Goal: Browse casually: Explore the website without a specific task or goal

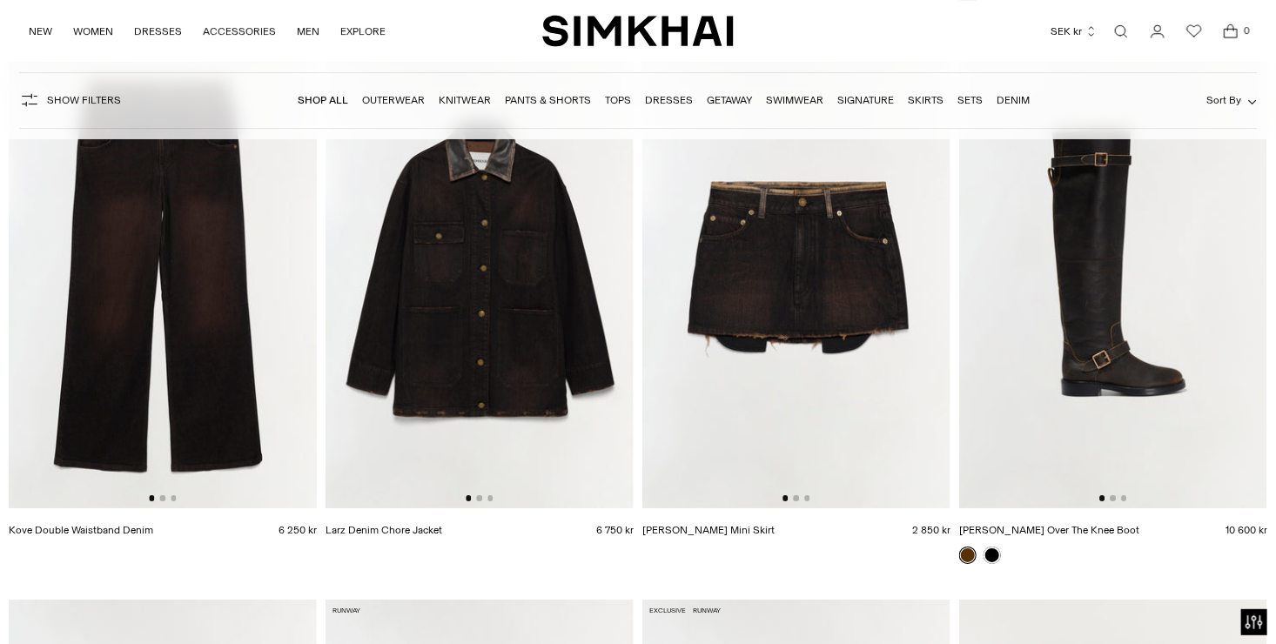
scroll to position [2960, 0]
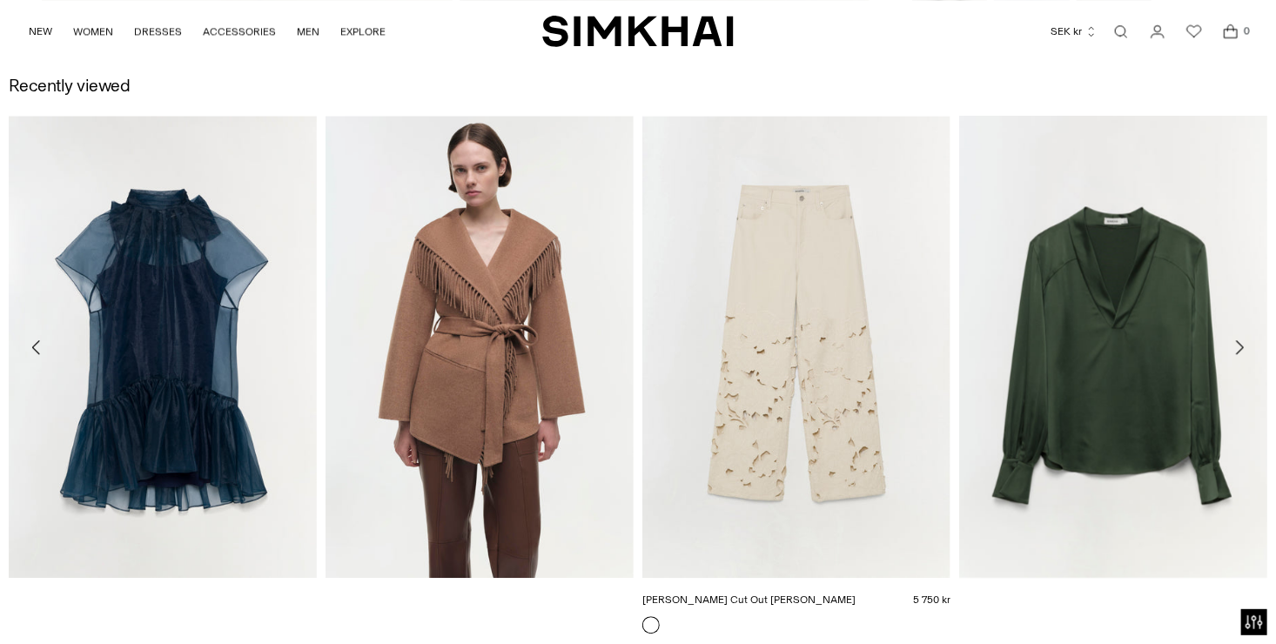
scroll to position [2002, 0]
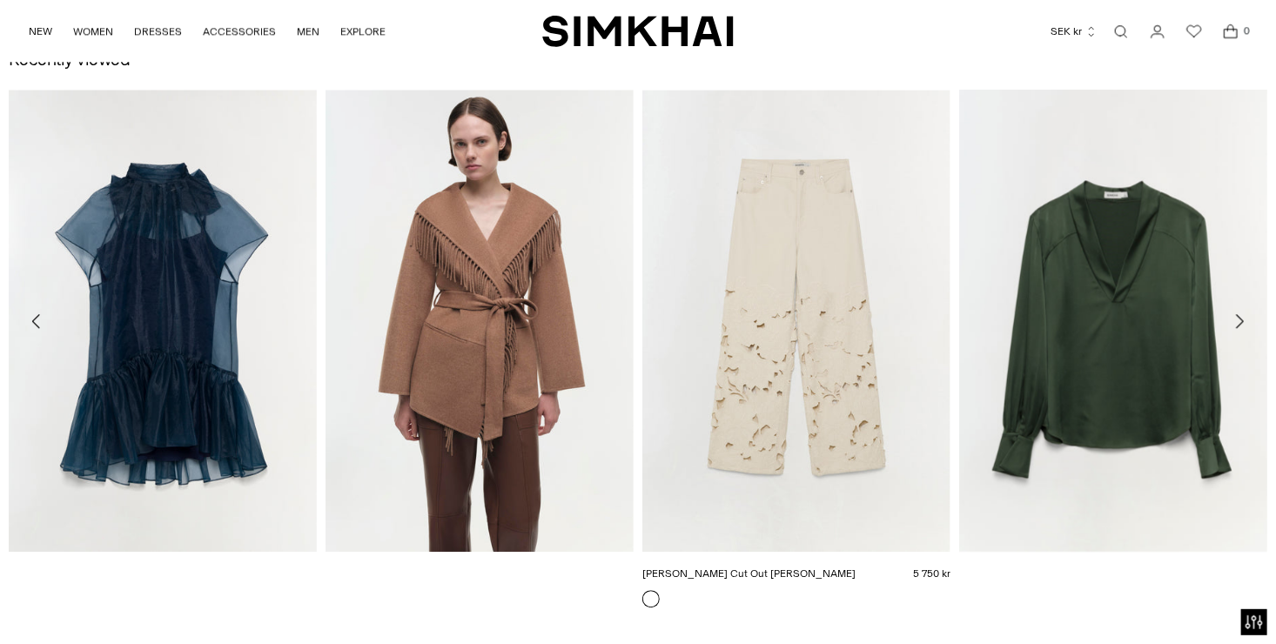
click at [811, 568] on link "Betty Floral Cut Out Jean" at bounding box center [749, 574] width 213 height 12
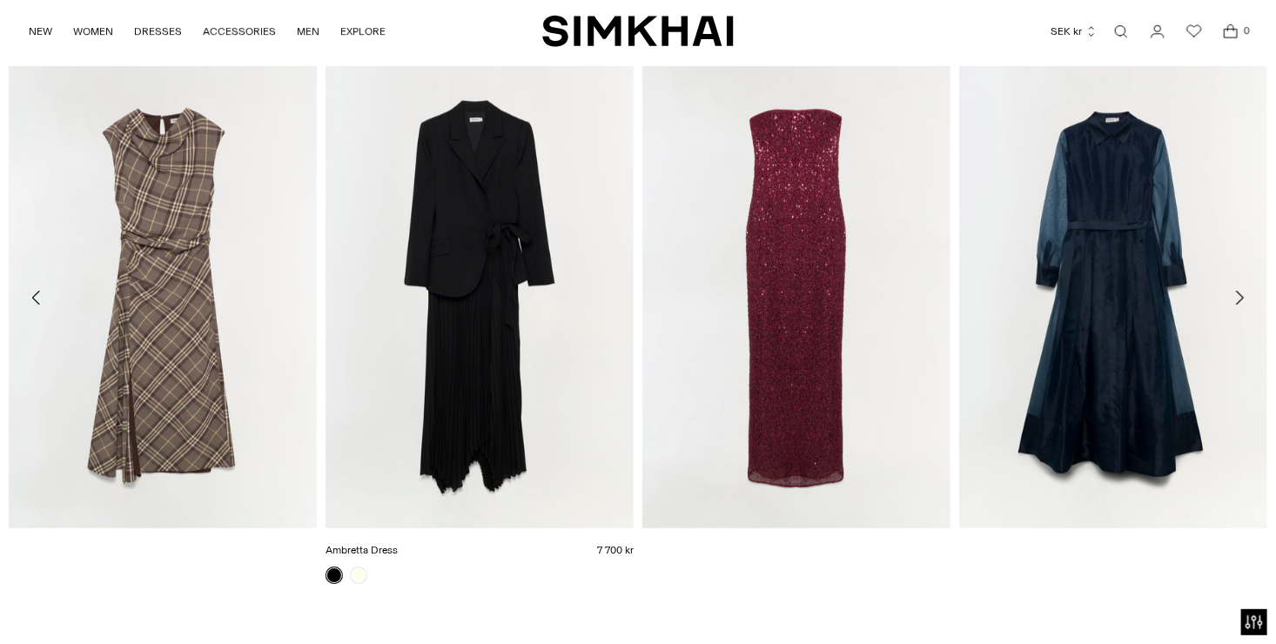
scroll to position [2436, 0]
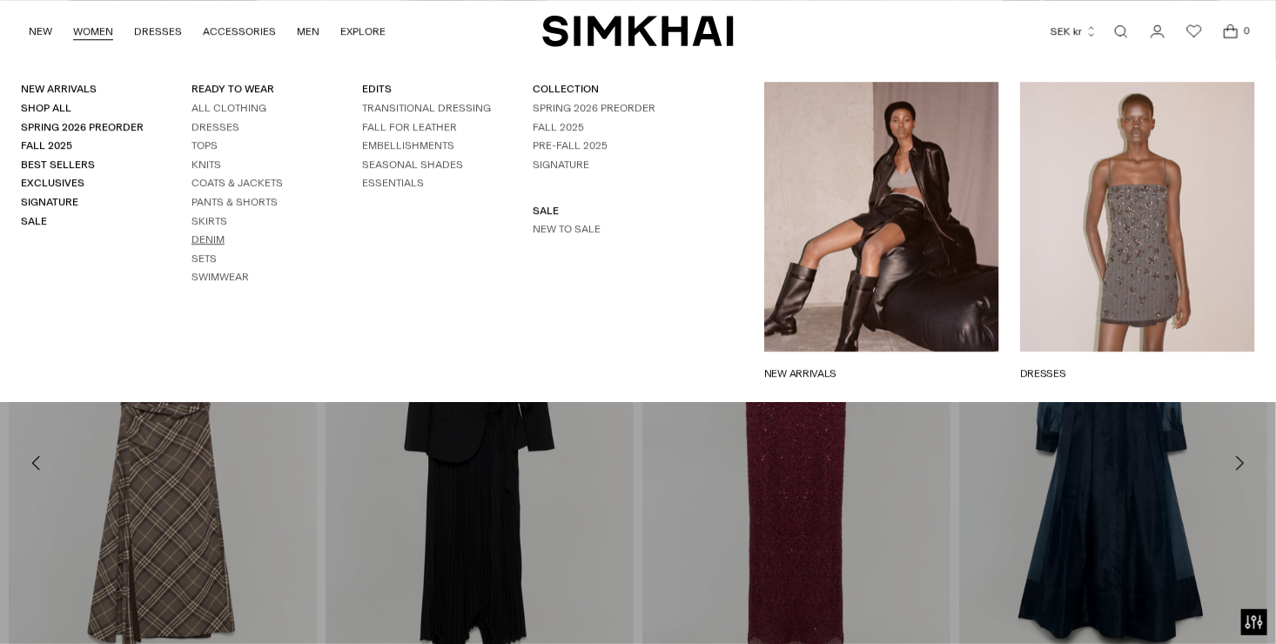
click at [211, 234] on link "Denim" at bounding box center [208, 239] width 33 height 12
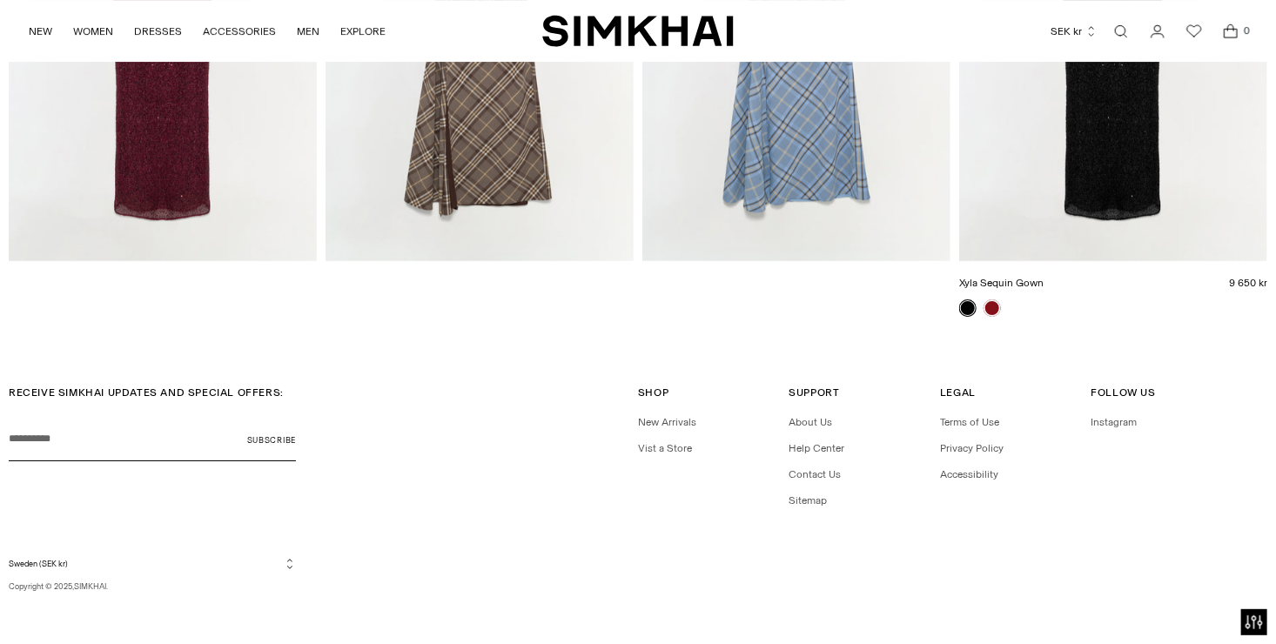
scroll to position [2871, 0]
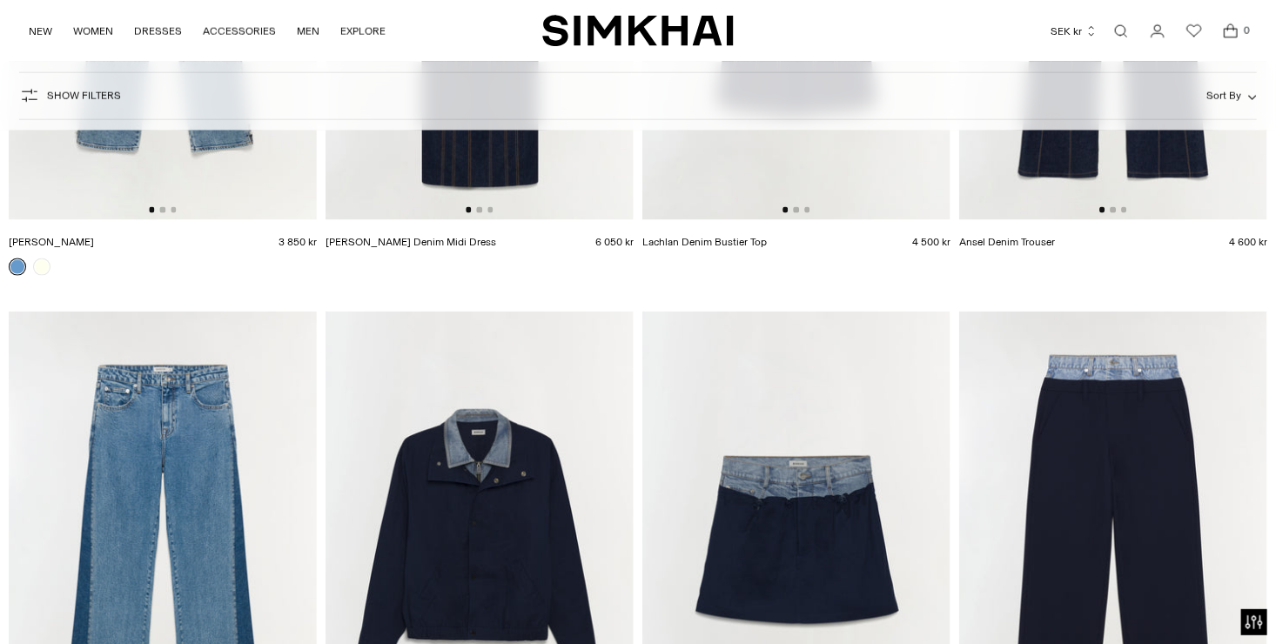
scroll to position [1219, 0]
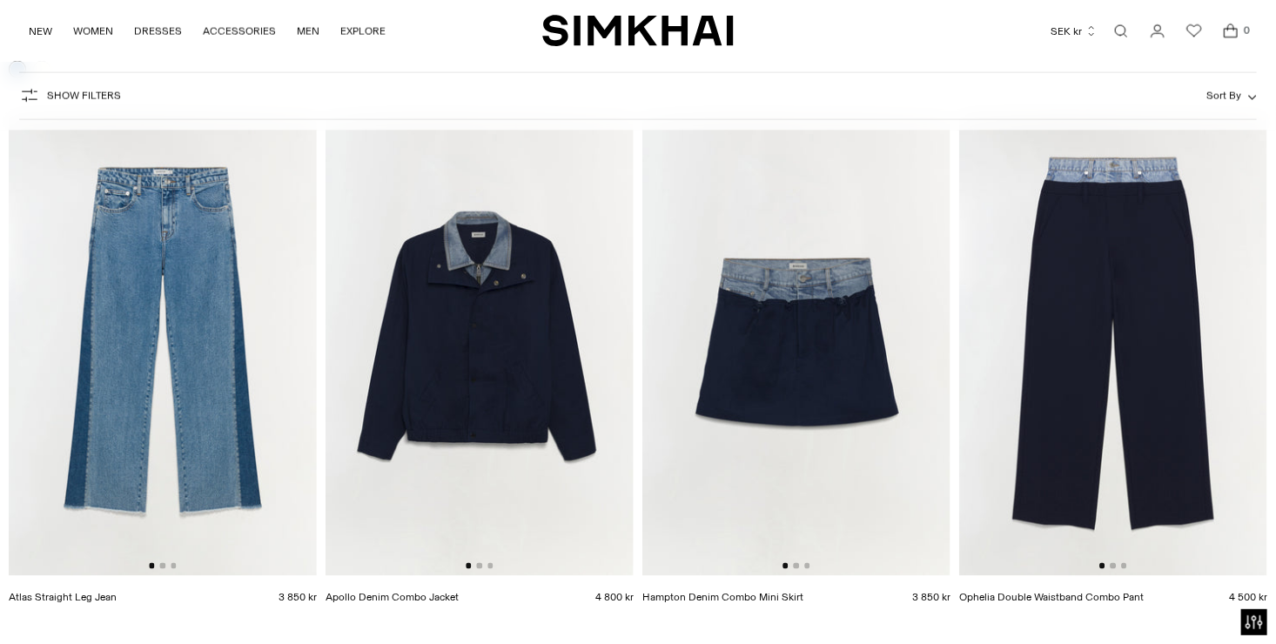
click at [509, 317] on img at bounding box center [480, 345] width 308 height 462
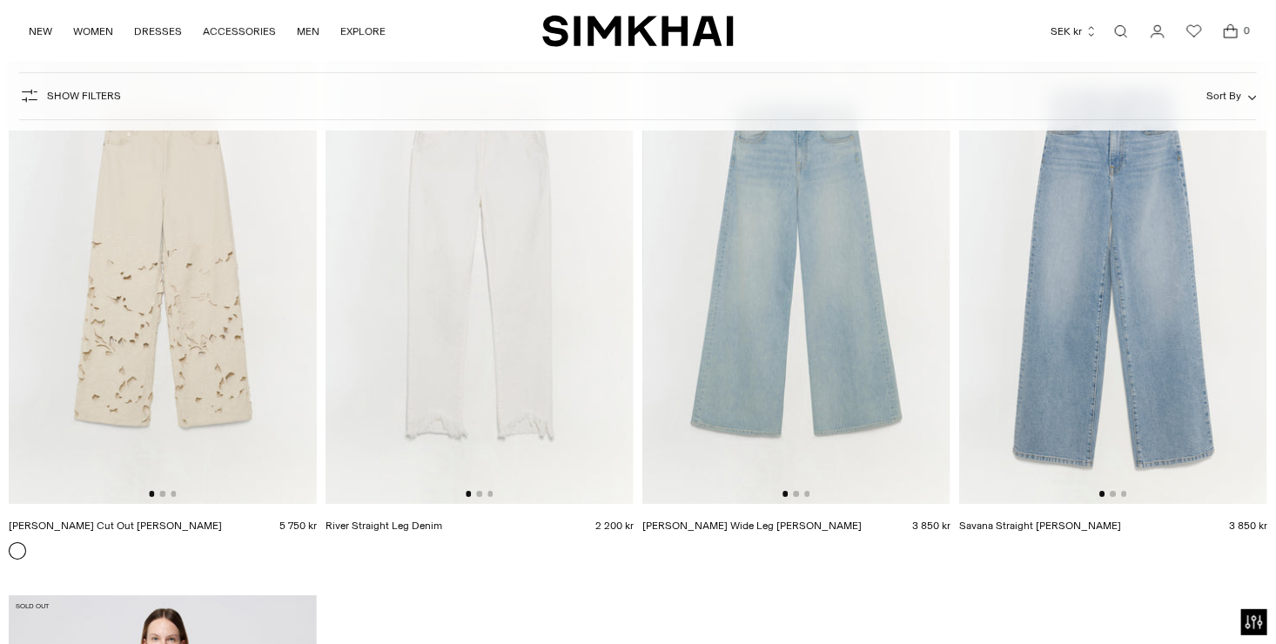
scroll to position [2960, 0]
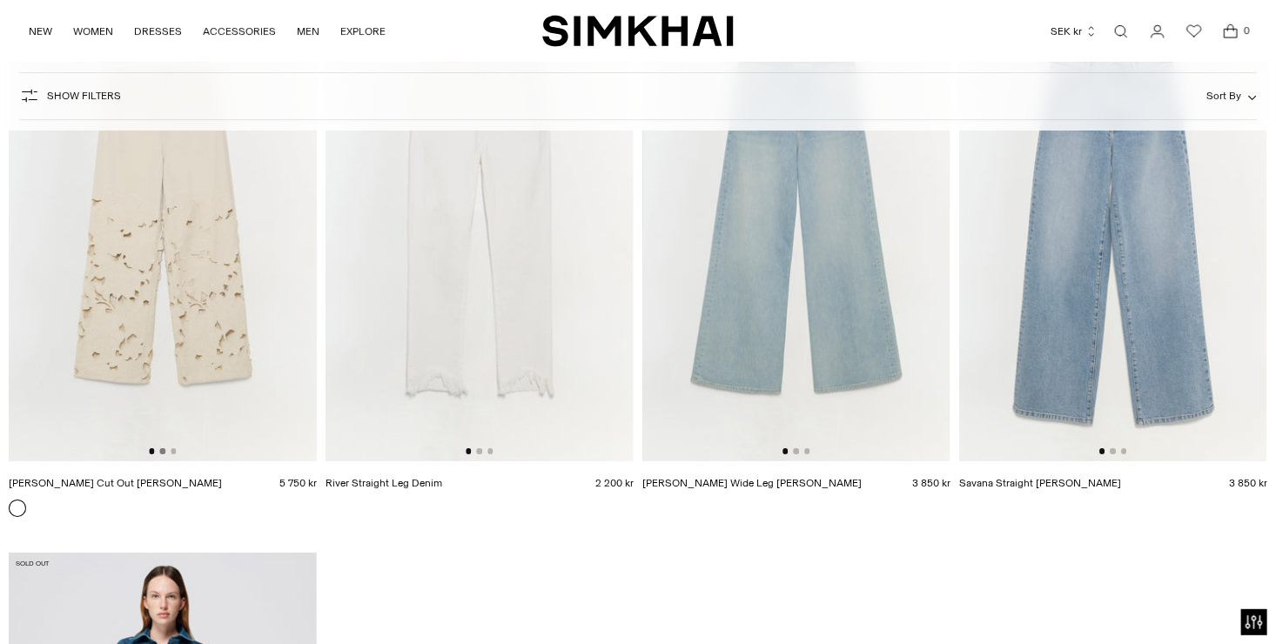
click at [164, 452] on button "Go to slide 2" at bounding box center [162, 450] width 5 height 5
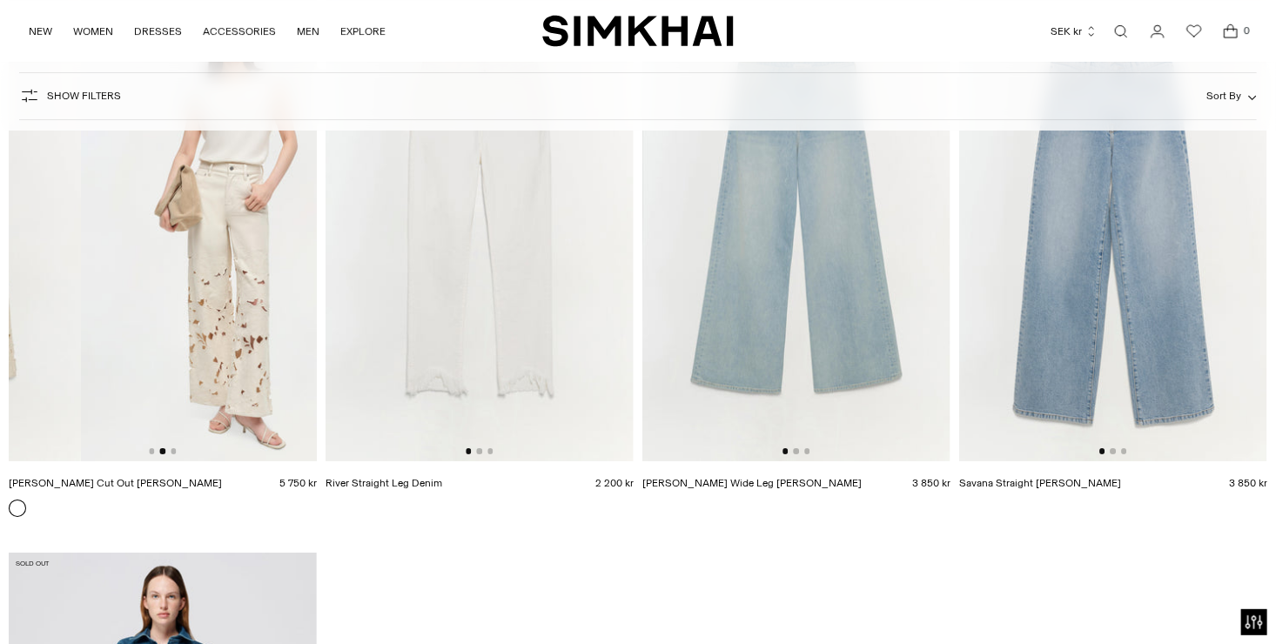
scroll to position [0, 308]
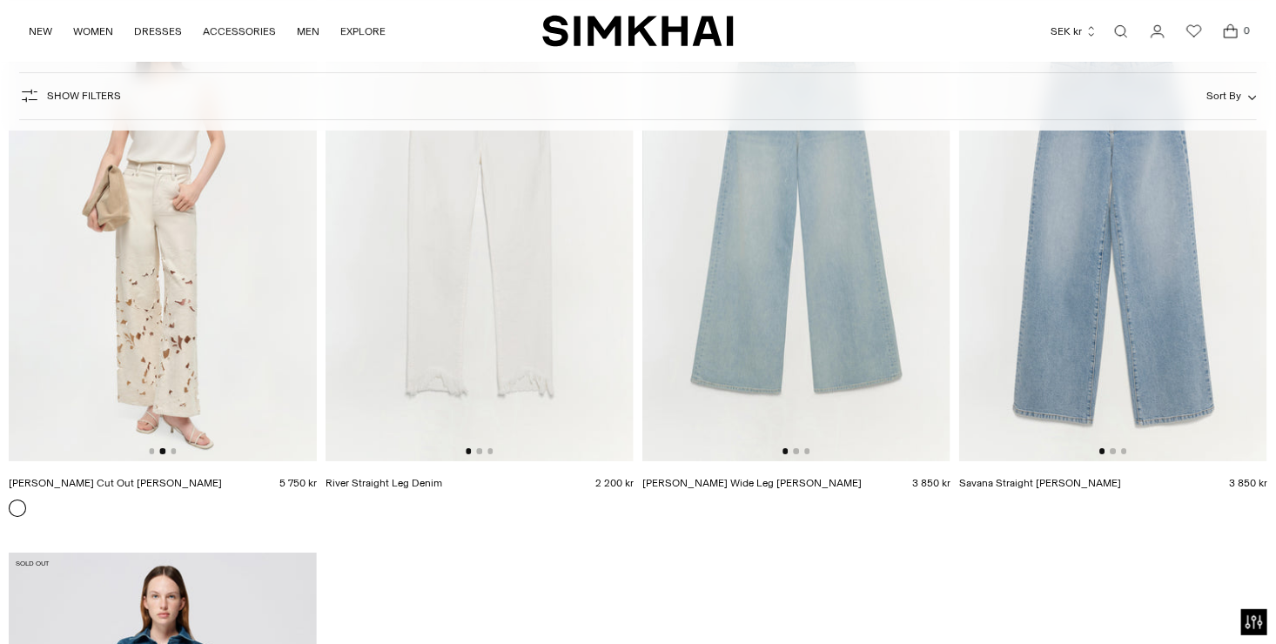
click at [170, 450] on div at bounding box center [162, 450] width 27 height 5
click at [173, 453] on button "Go to slide 3" at bounding box center [173, 450] width 5 height 5
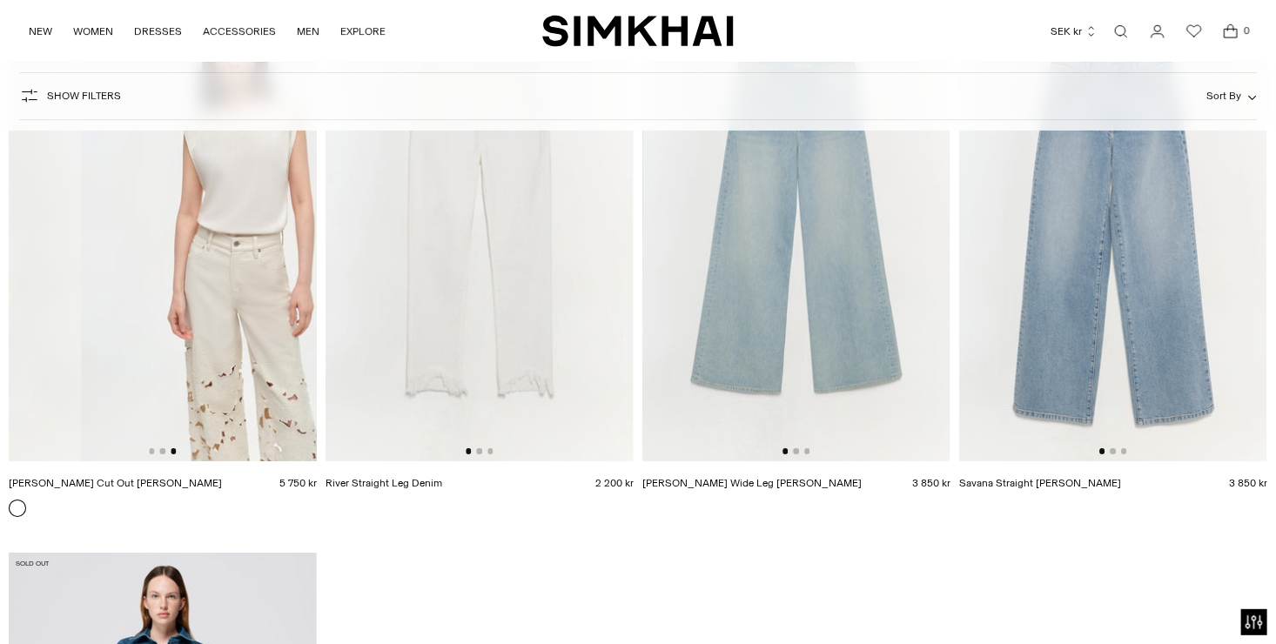
scroll to position [0, 616]
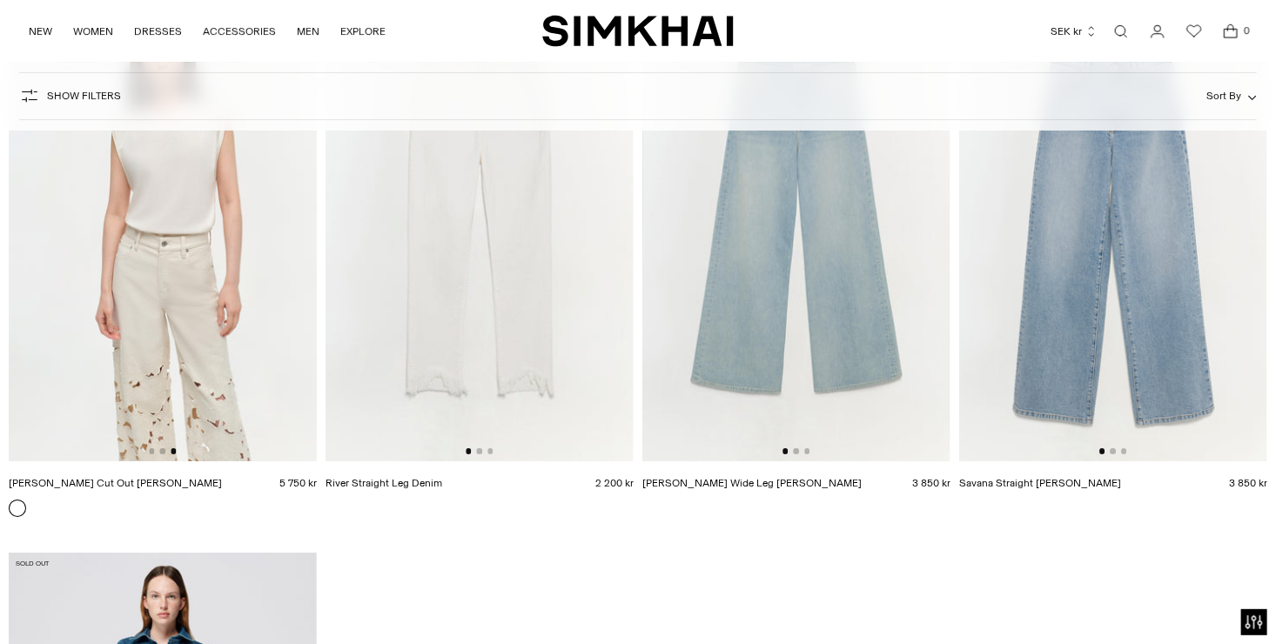
click at [164, 456] on img at bounding box center [163, 230] width 308 height 462
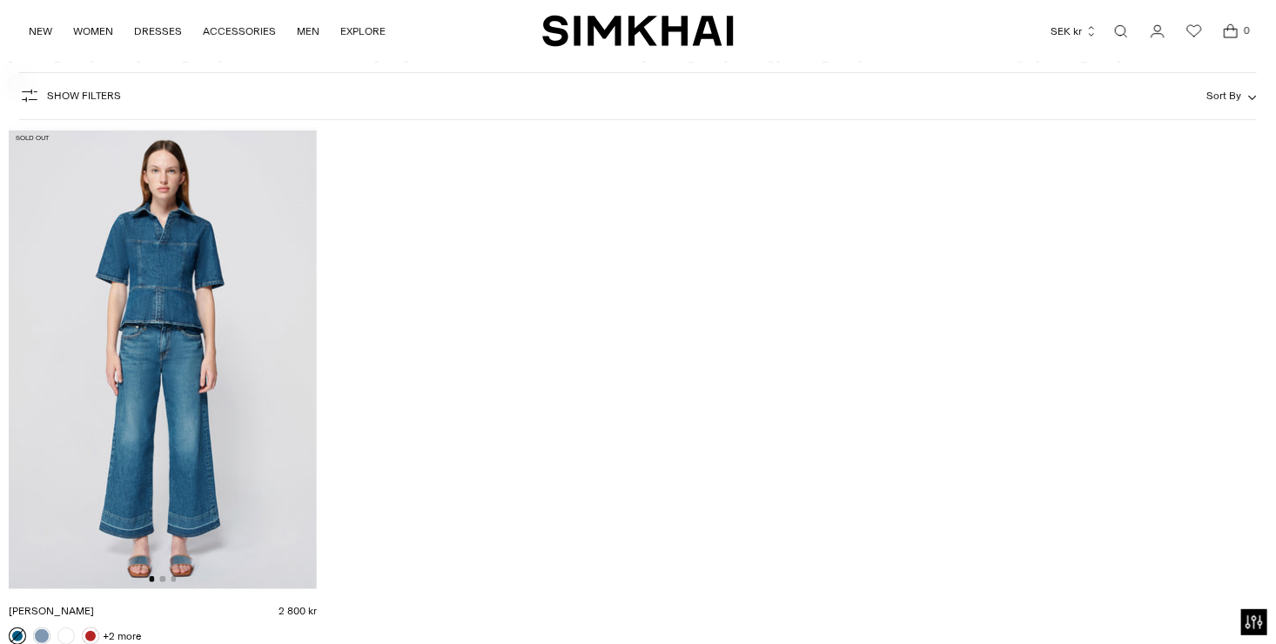
scroll to position [3235, 0]
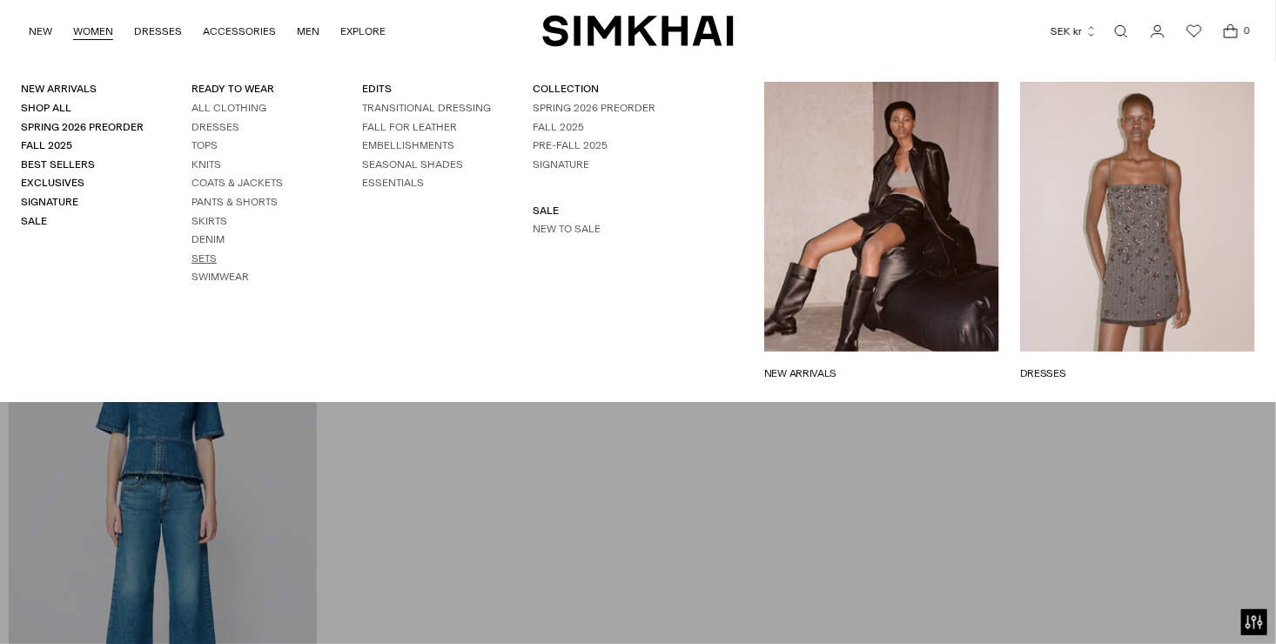
click at [204, 256] on link "Sets" at bounding box center [204, 258] width 25 height 12
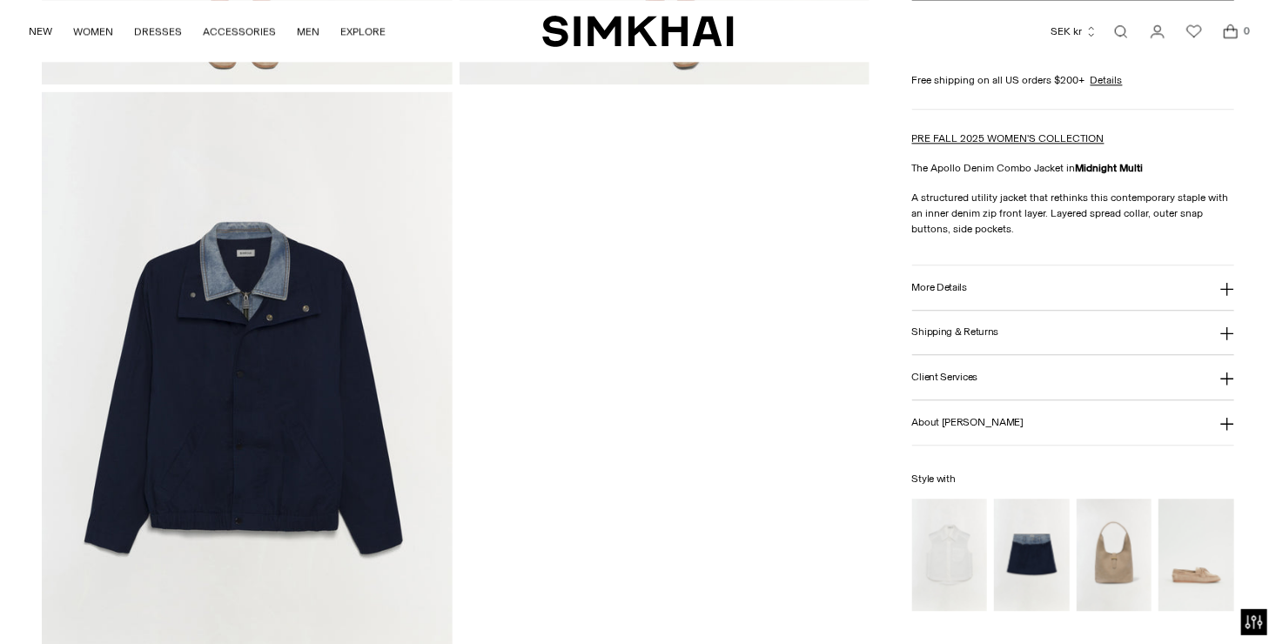
scroll to position [2090, 0]
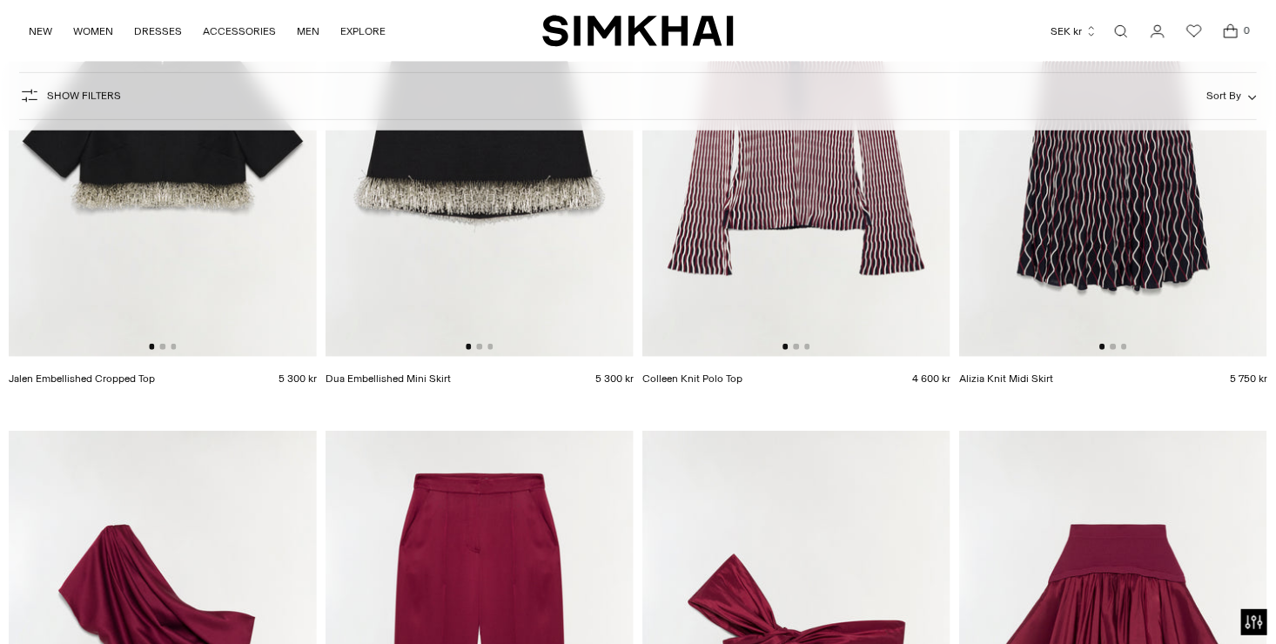
scroll to position [174, 0]
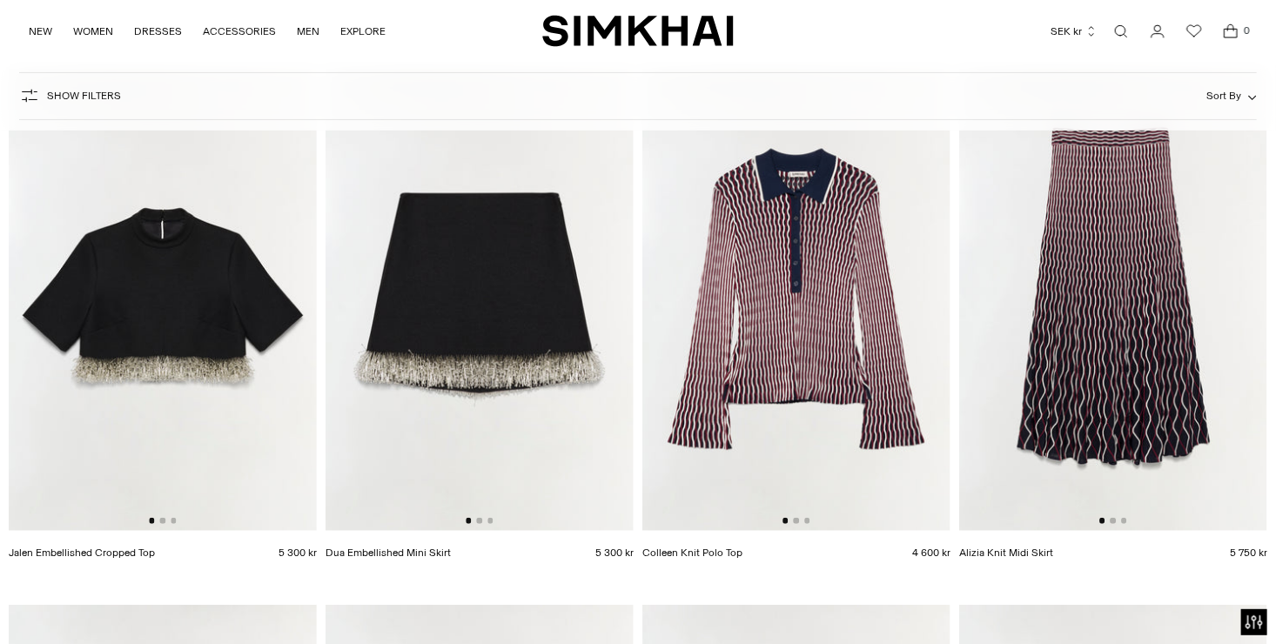
click at [814, 347] on img at bounding box center [797, 300] width 308 height 462
click at [217, 288] on img at bounding box center [163, 300] width 308 height 462
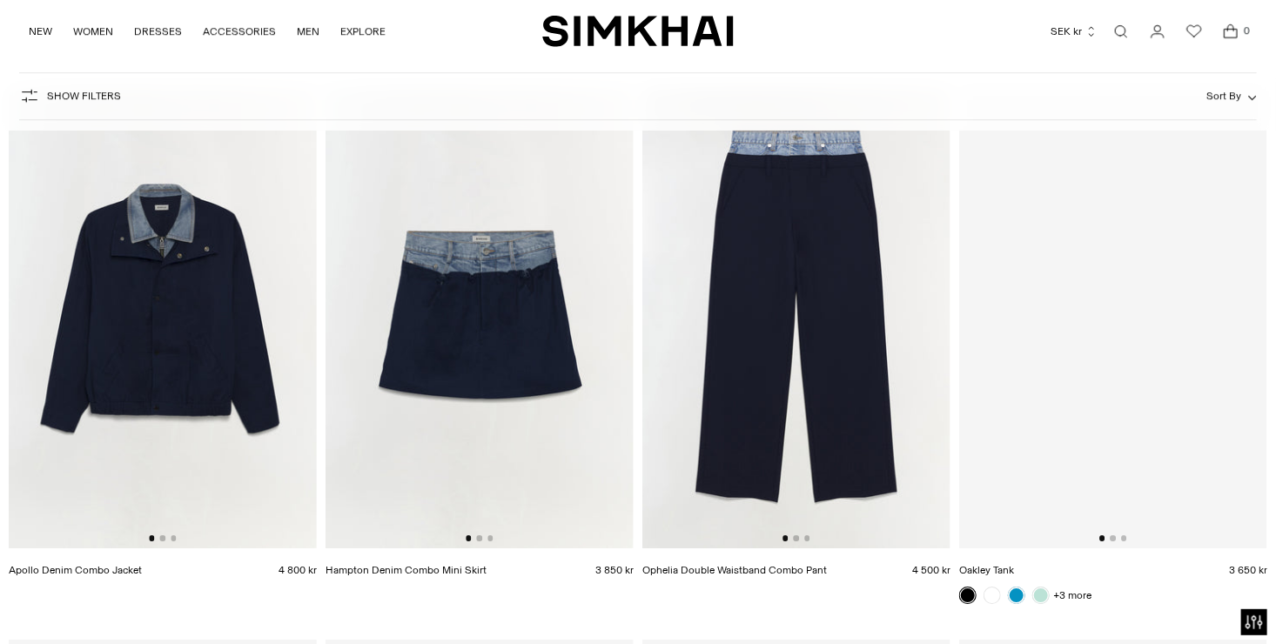
scroll to position [5137, 0]
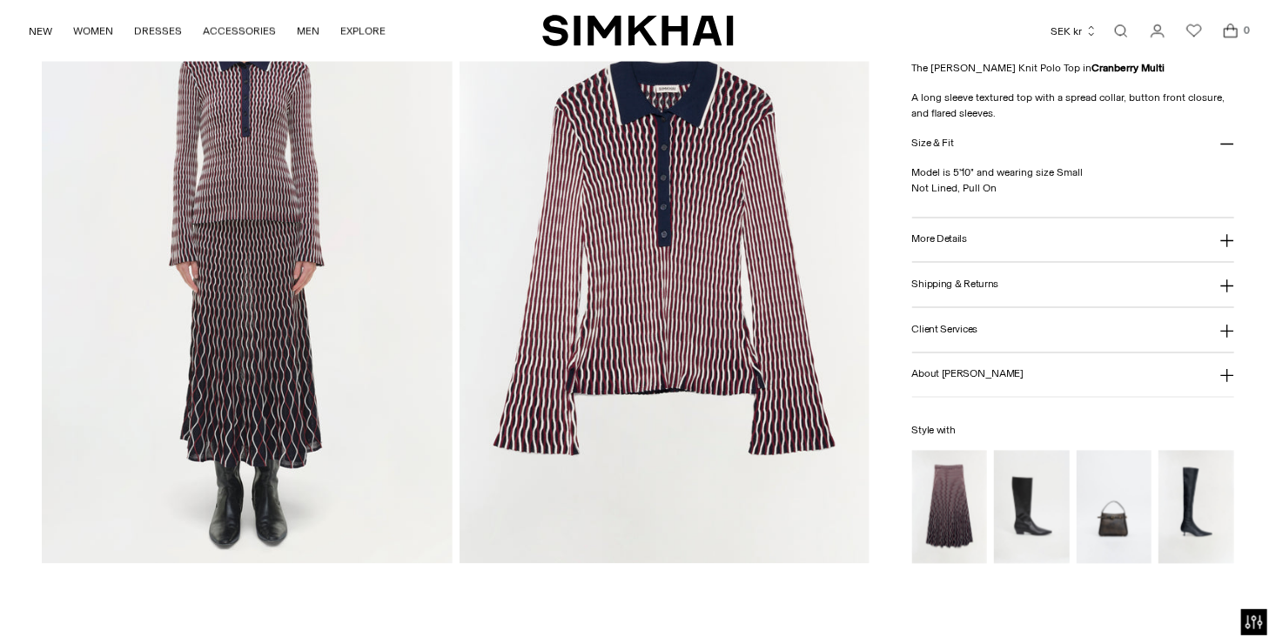
scroll to position [1480, 0]
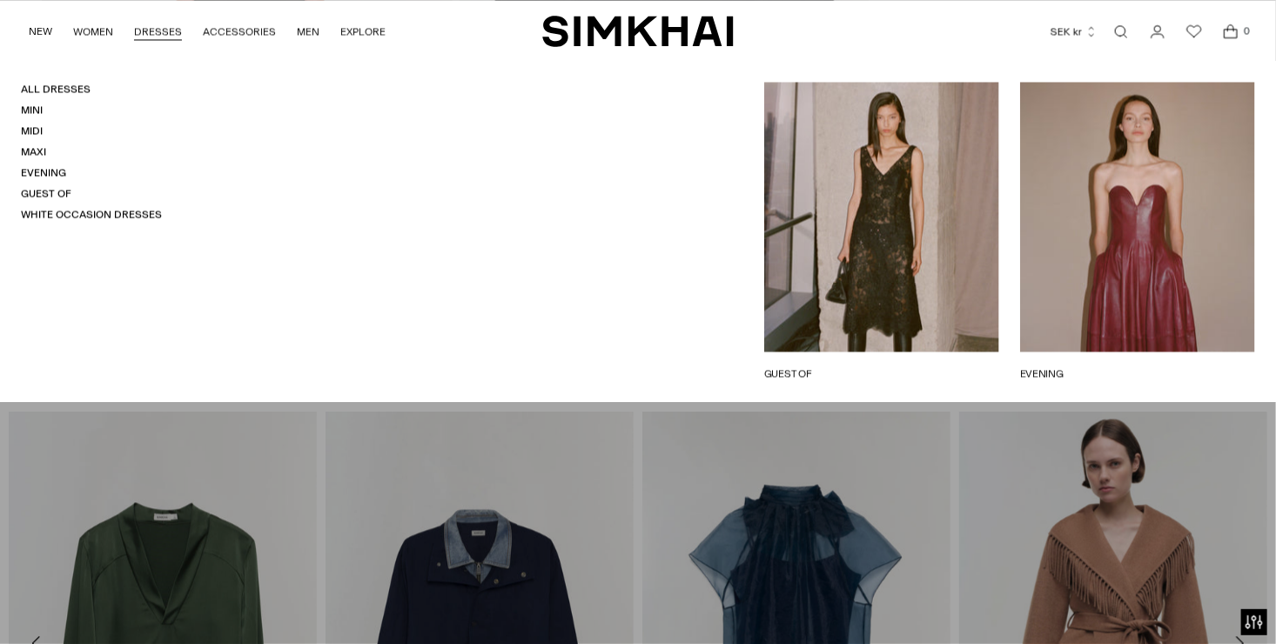
scroll to position [1915, 0]
